Goal: Information Seeking & Learning: Learn about a topic

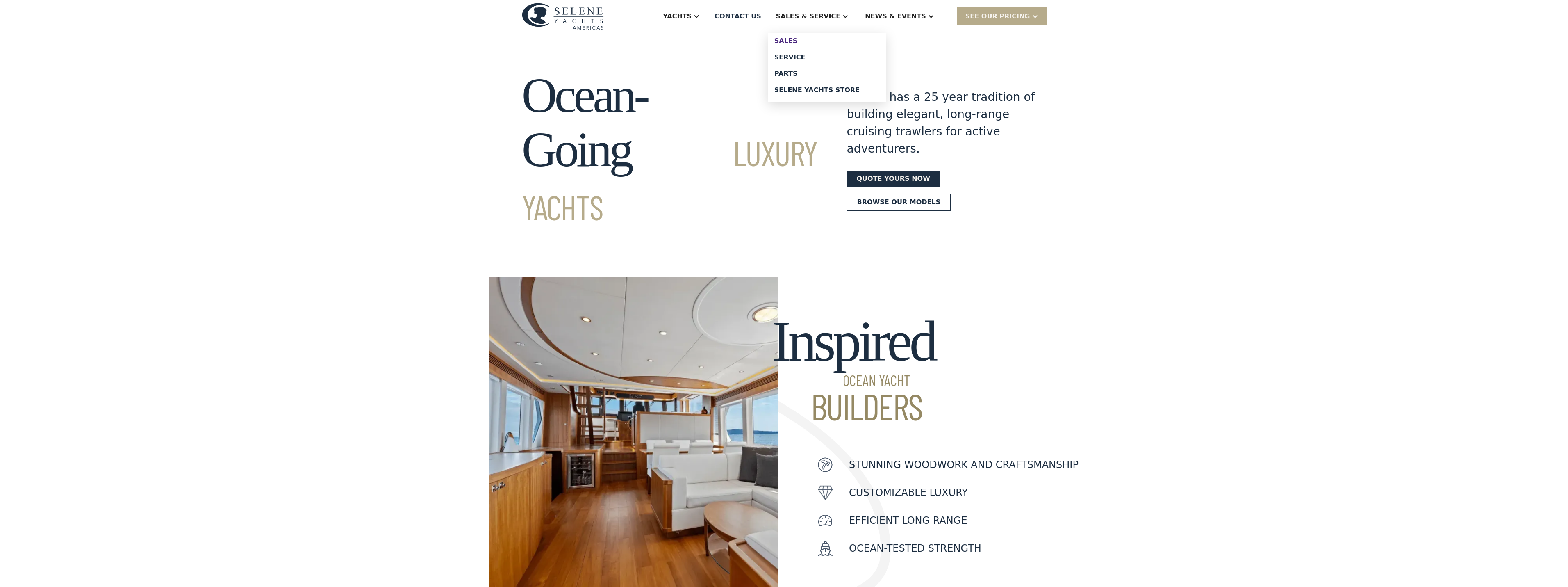
click at [821, 41] on div "Sales" at bounding box center [827, 41] width 105 height 7
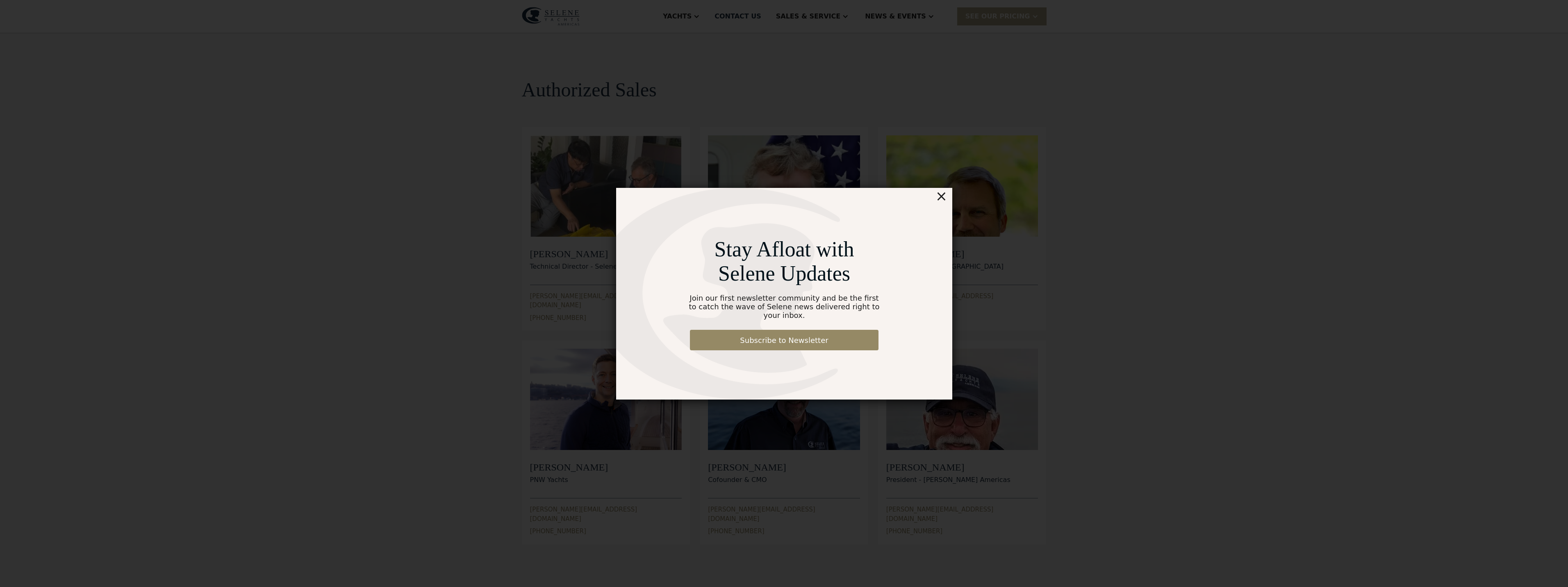
click at [946, 194] on div "×" at bounding box center [941, 195] width 12 height 16
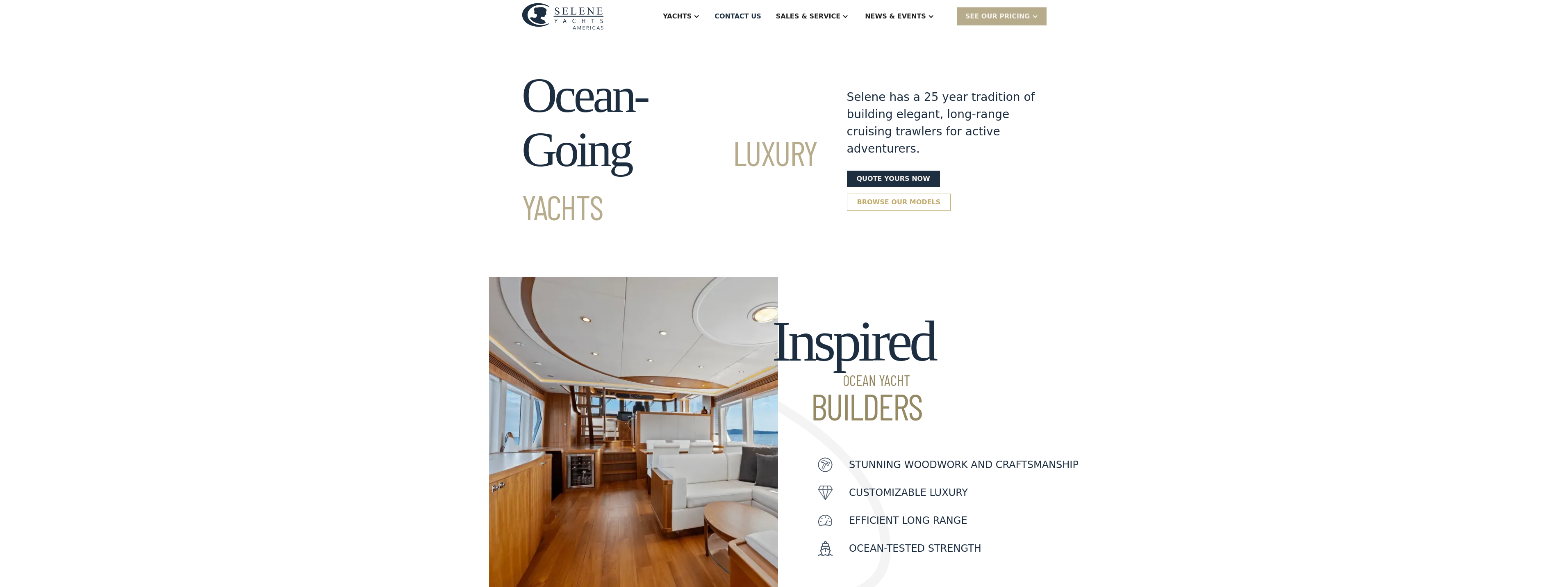
click at [951, 194] on link "Browse our models" at bounding box center [898, 202] width 104 height 17
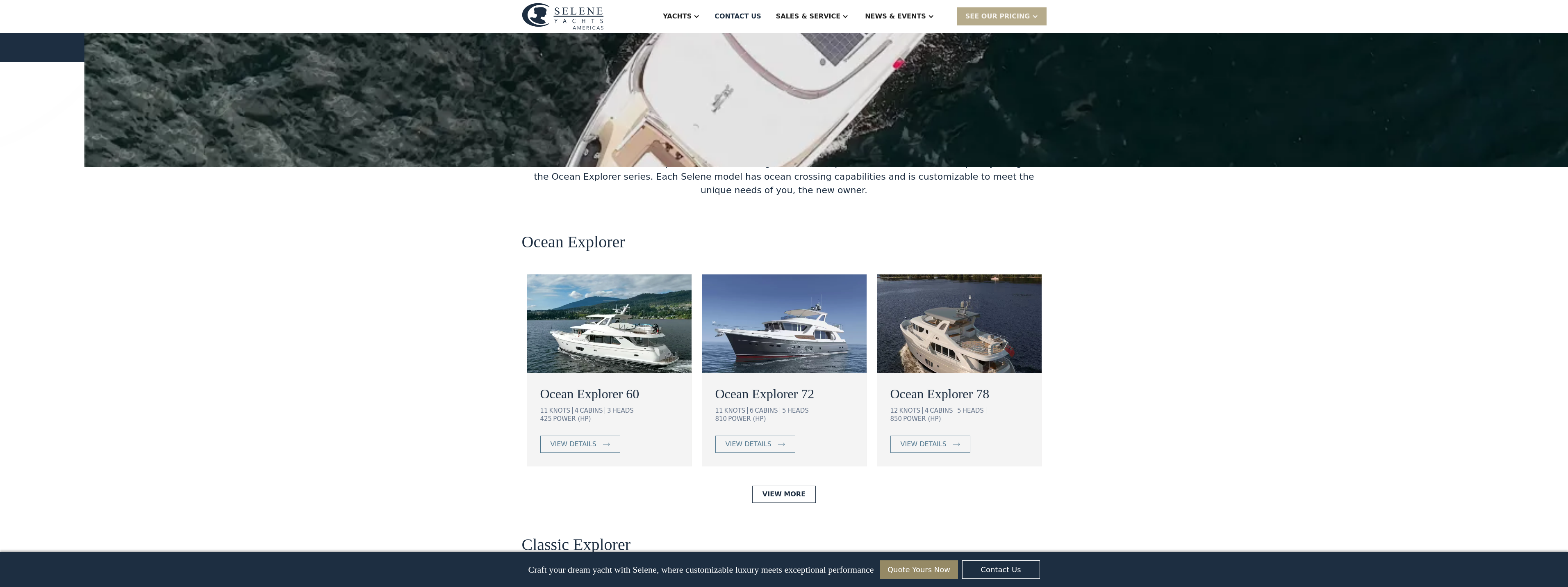
scroll to position [1176, 0]
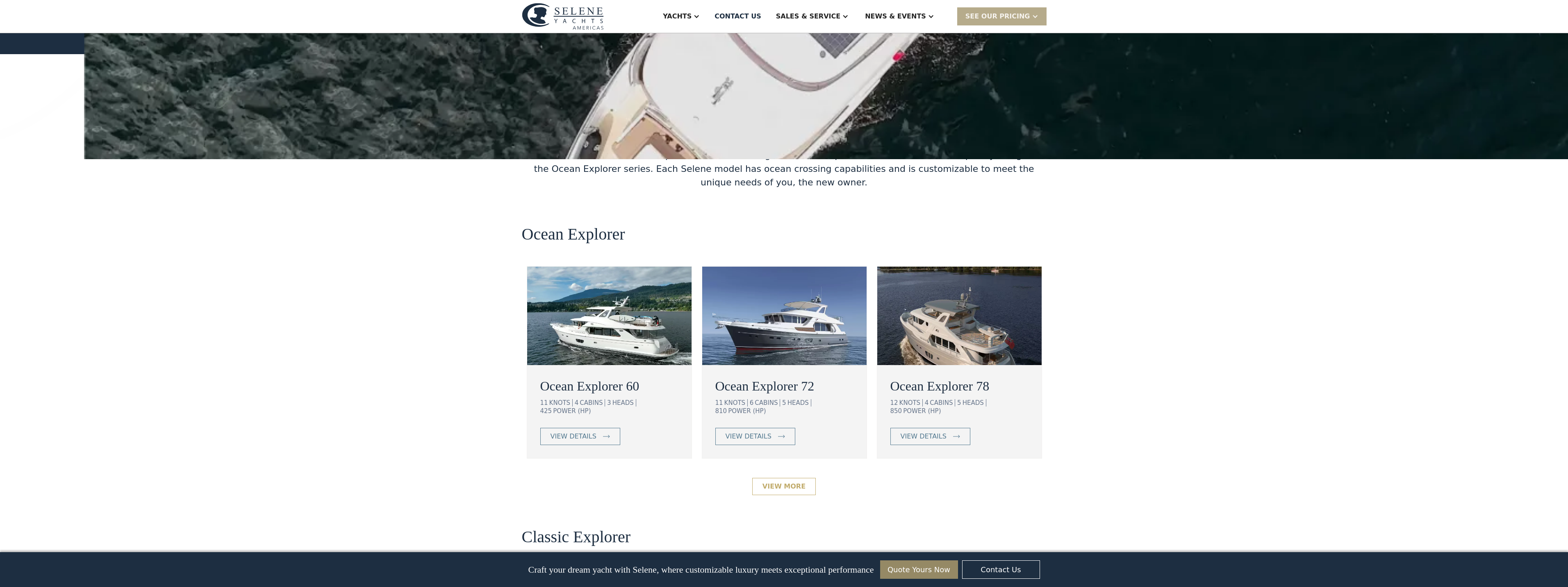
click at [802, 478] on link "View More" at bounding box center [784, 487] width 63 height 17
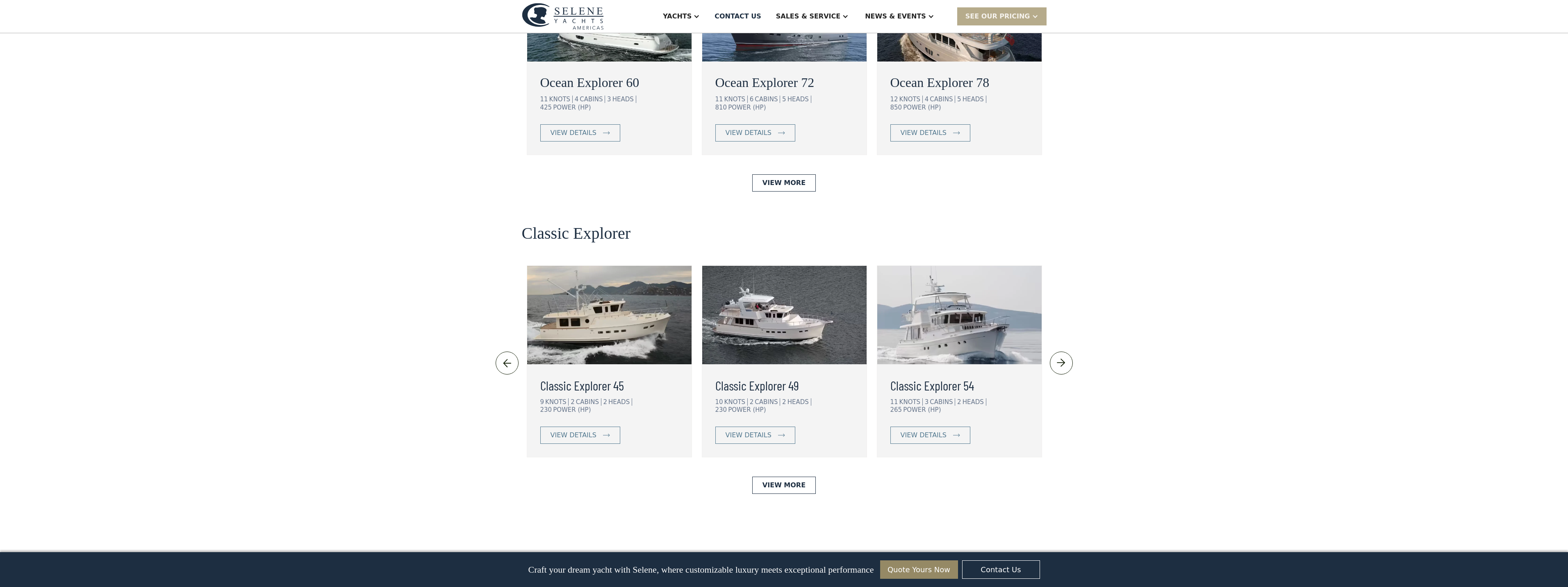
scroll to position [1505, 0]
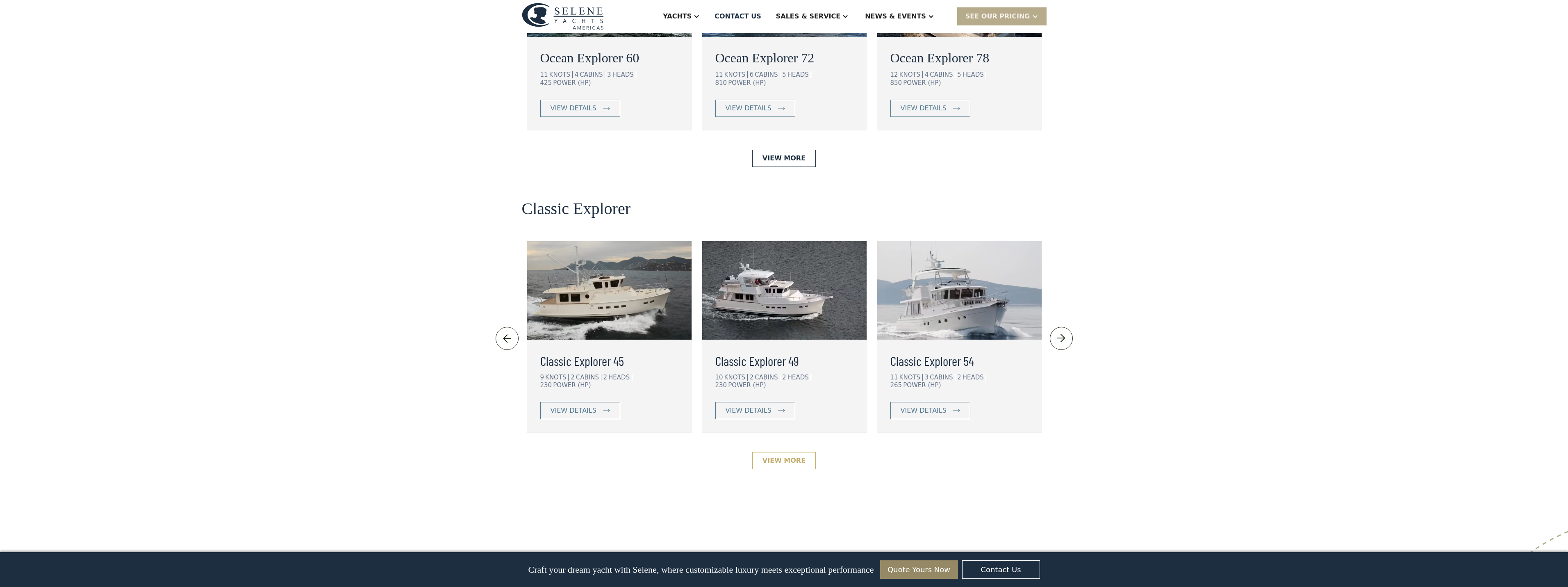
click at [779, 452] on link "View More" at bounding box center [784, 460] width 63 height 17
